Goal: Information Seeking & Learning: Learn about a topic

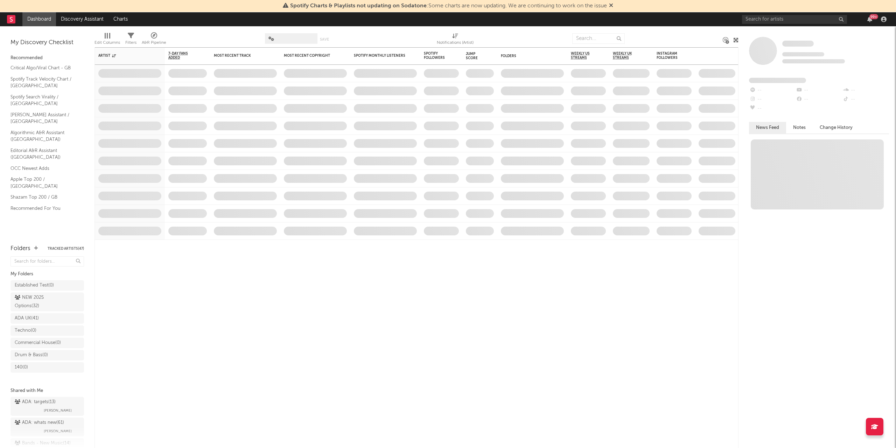
click at [774, 14] on div "99 +" at bounding box center [815, 19] width 147 height 14
click at [765, 17] on input "text" at bounding box center [794, 19] width 105 height 9
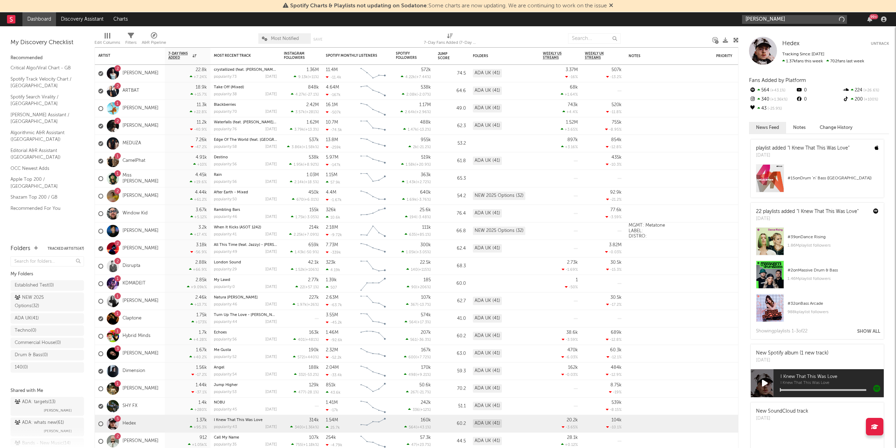
click at [795, 21] on input "[PERSON_NAME]" at bounding box center [794, 19] width 105 height 9
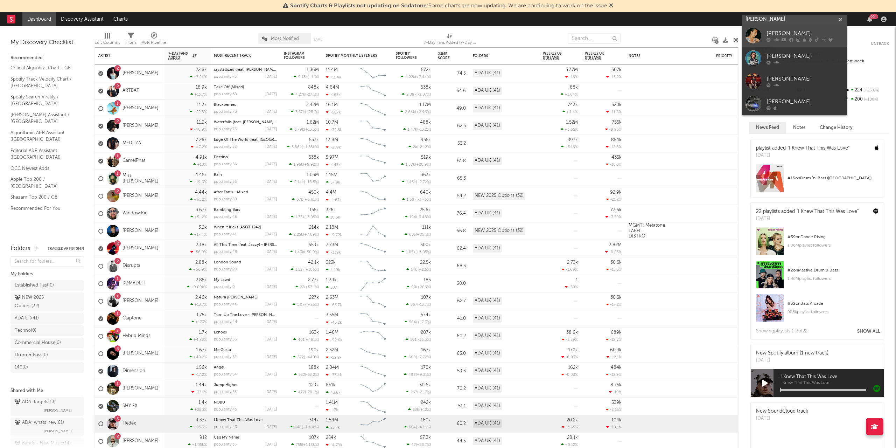
type input "[PERSON_NAME]"
click at [775, 34] on div "[PERSON_NAME]" at bounding box center [804, 33] width 77 height 8
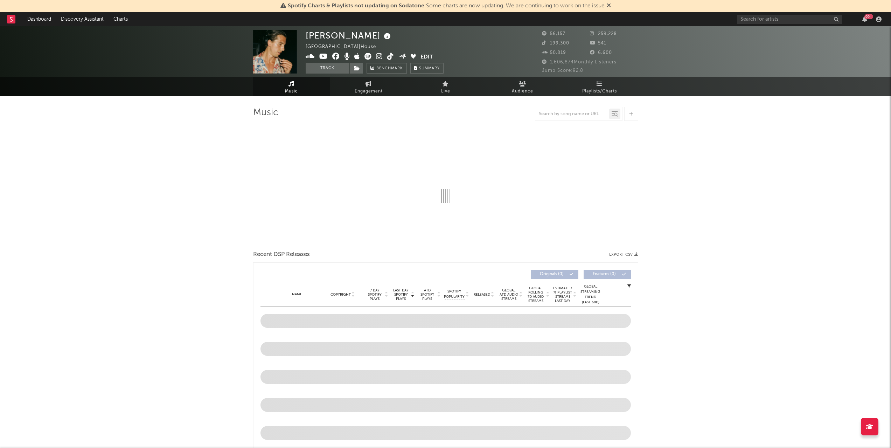
select select "6m"
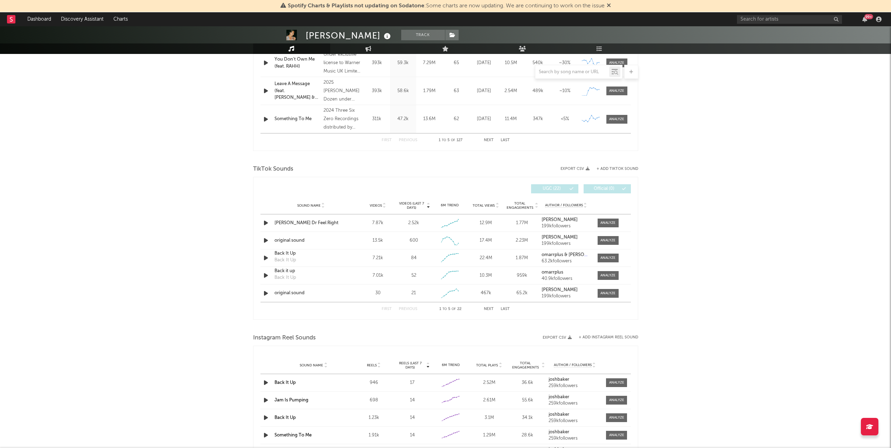
scroll to position [382, 0]
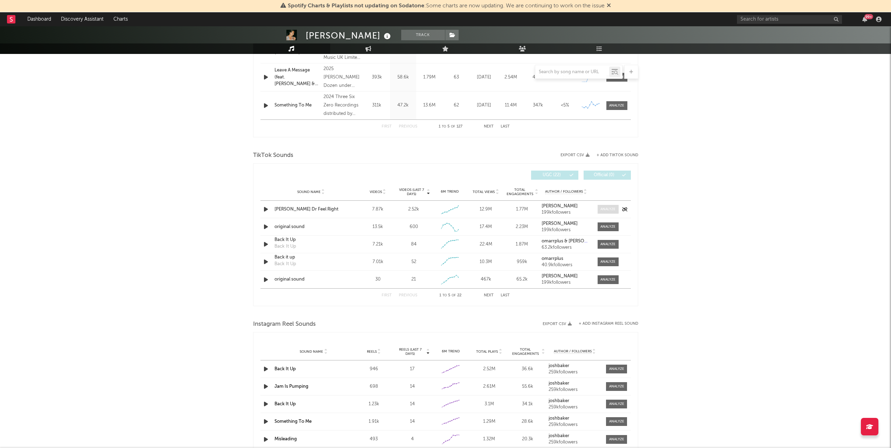
click at [606, 209] on div at bounding box center [607, 208] width 15 height 5
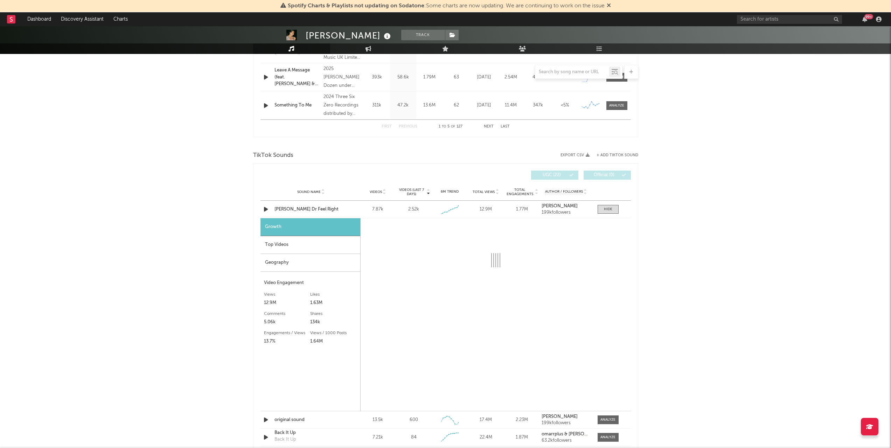
select select "1w"
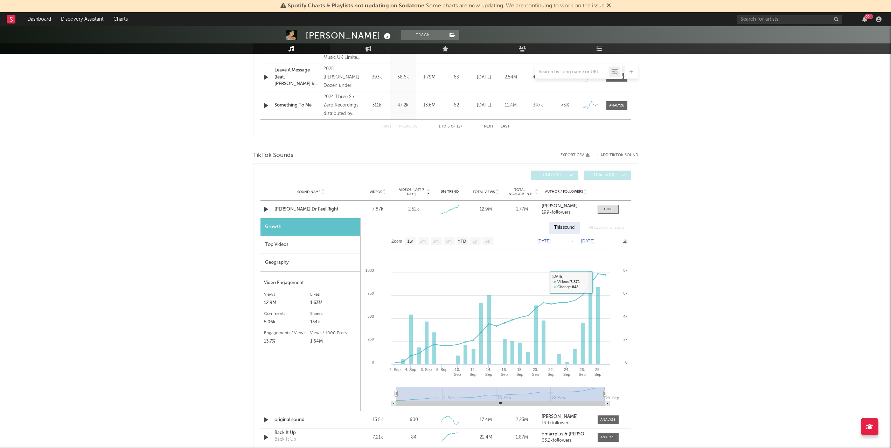
click at [716, 291] on div "[PERSON_NAME] Track [GEOGRAPHIC_DATA] | House Edit Track Benchmark Summary 56,1…" at bounding box center [445, 269] width 891 height 1250
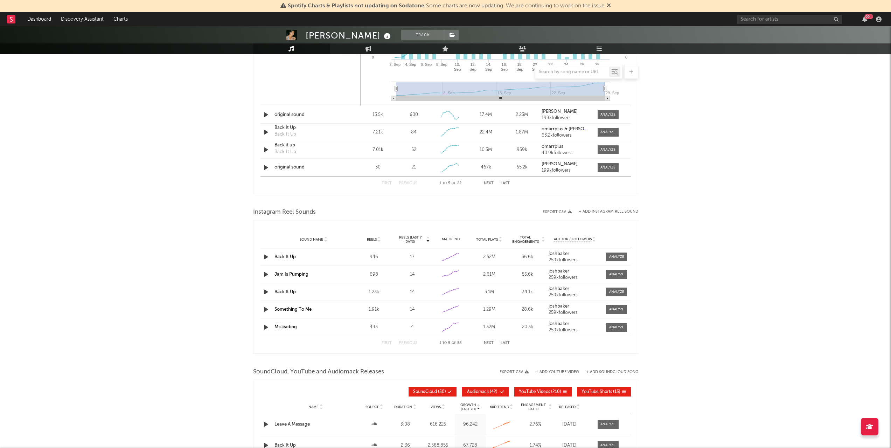
scroll to position [687, 0]
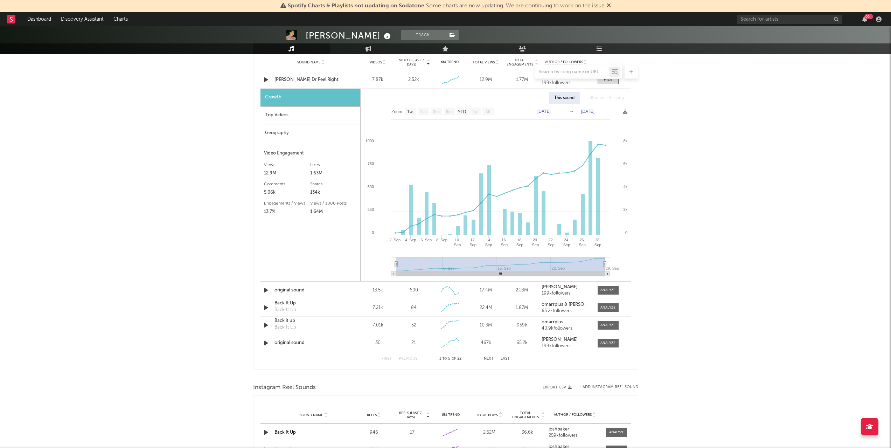
scroll to position [511, 0]
click at [282, 114] on div "Top Videos" at bounding box center [310, 116] width 100 height 18
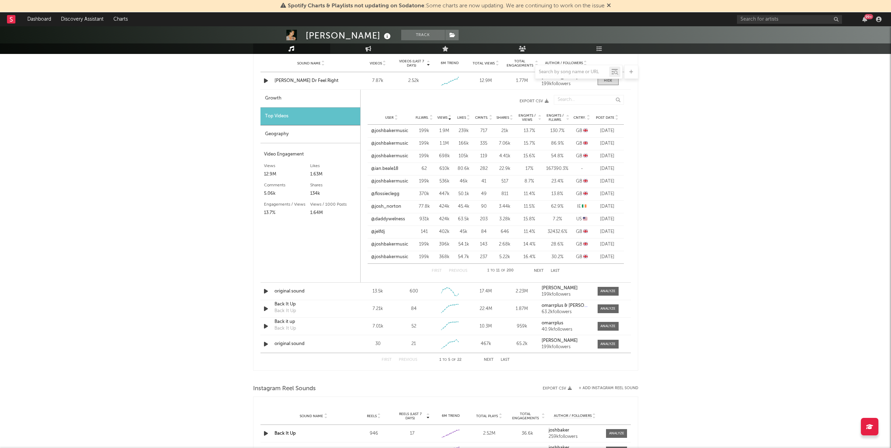
click at [541, 272] on button "Next" at bounding box center [539, 271] width 10 height 4
click at [398, 129] on link "@crazyauntieann" at bounding box center [389, 130] width 37 height 7
click at [127, 299] on div "[PERSON_NAME] Track [GEOGRAPHIC_DATA] | House Edit Track Benchmark Summary 56,1…" at bounding box center [445, 140] width 891 height 1250
